Goal: Information Seeking & Learning: Understand process/instructions

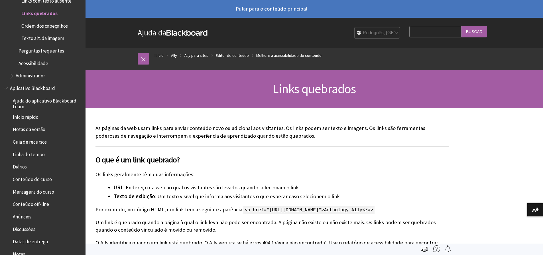
click at [272, 9] on link "Pular para o conteúdo principal" at bounding box center [271, 9] width 543 height 18
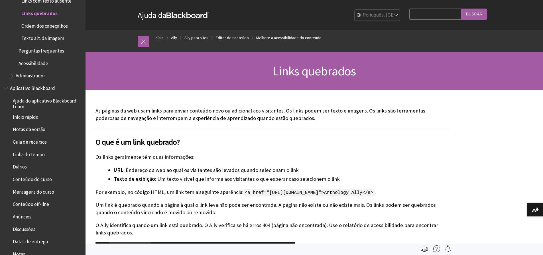
scroll to position [90, 0]
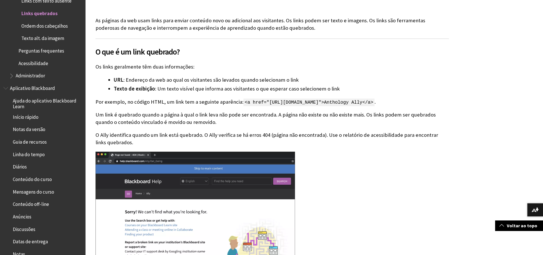
click at [86, 0] on link at bounding box center [86, 0] width 0 height 0
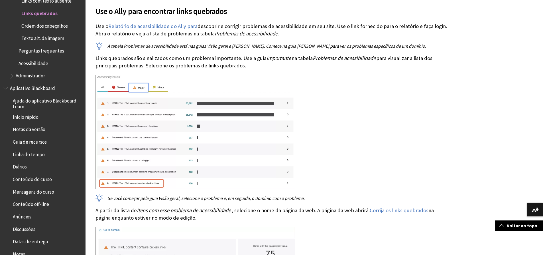
scroll to position [375, 0]
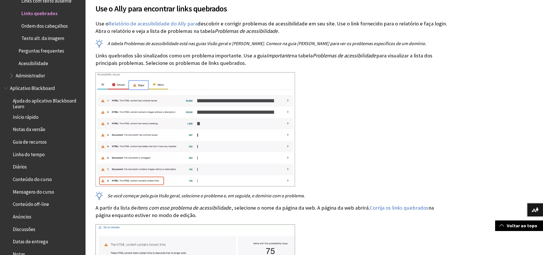
click at [238, 91] on img at bounding box center [195, 129] width 200 height 114
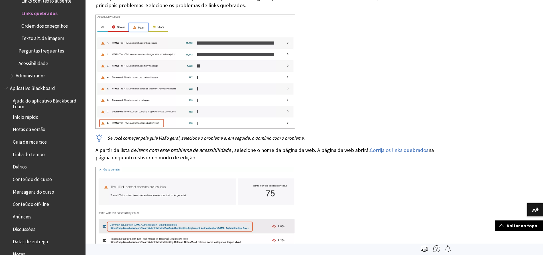
scroll to position [428, 0]
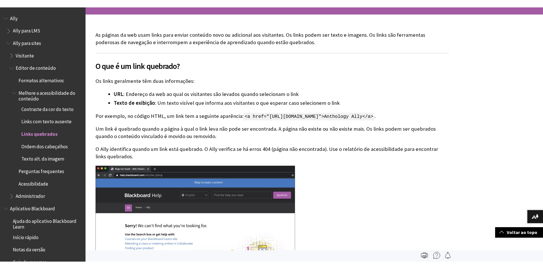
scroll to position [113, 0]
